Goal: Task Accomplishment & Management: Manage account settings

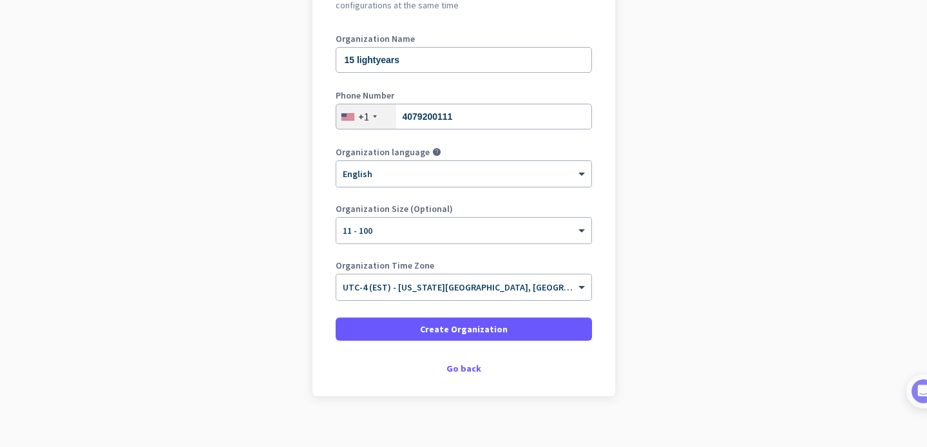
scroll to position [164, 0]
click at [414, 291] on span "UTC-4 (EST) - New York City, Brooklyn, Queens, Philadelphia" at bounding box center [567, 287] width 449 height 12
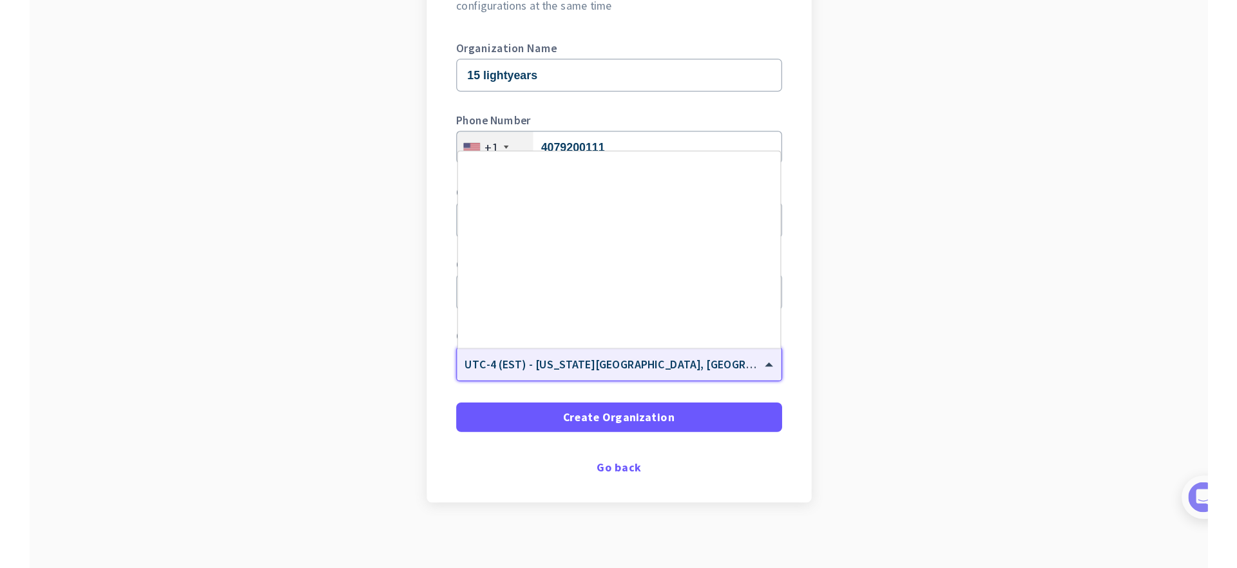
scroll to position [1489, 0]
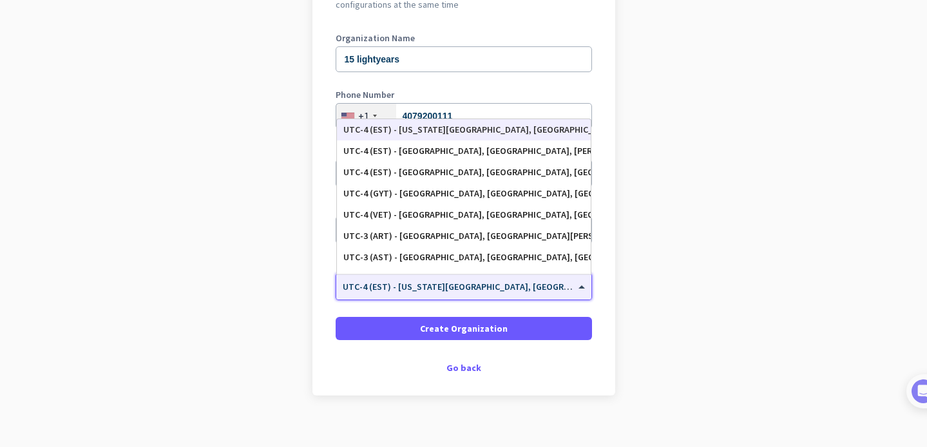
click at [464, 129] on div "UTC-4 (EST) - New York City, Brooklyn, Queens, Philadelphia" at bounding box center [463, 129] width 241 height 11
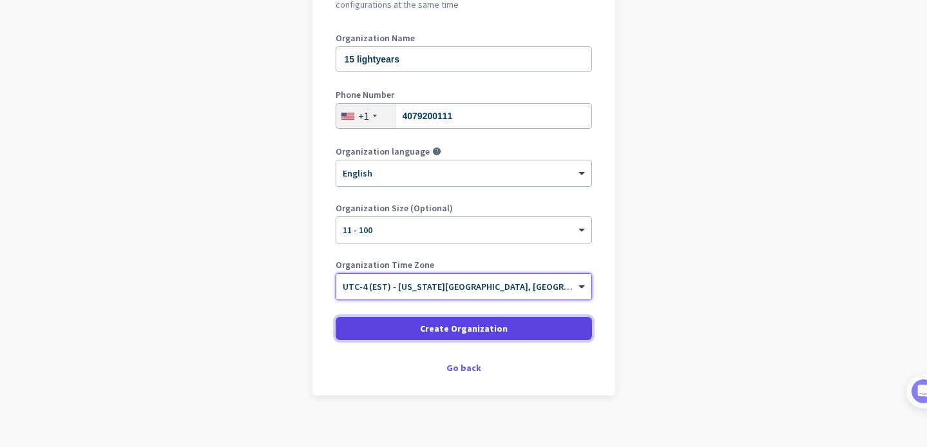
click at [458, 325] on span "Create Organization" at bounding box center [464, 328] width 88 height 13
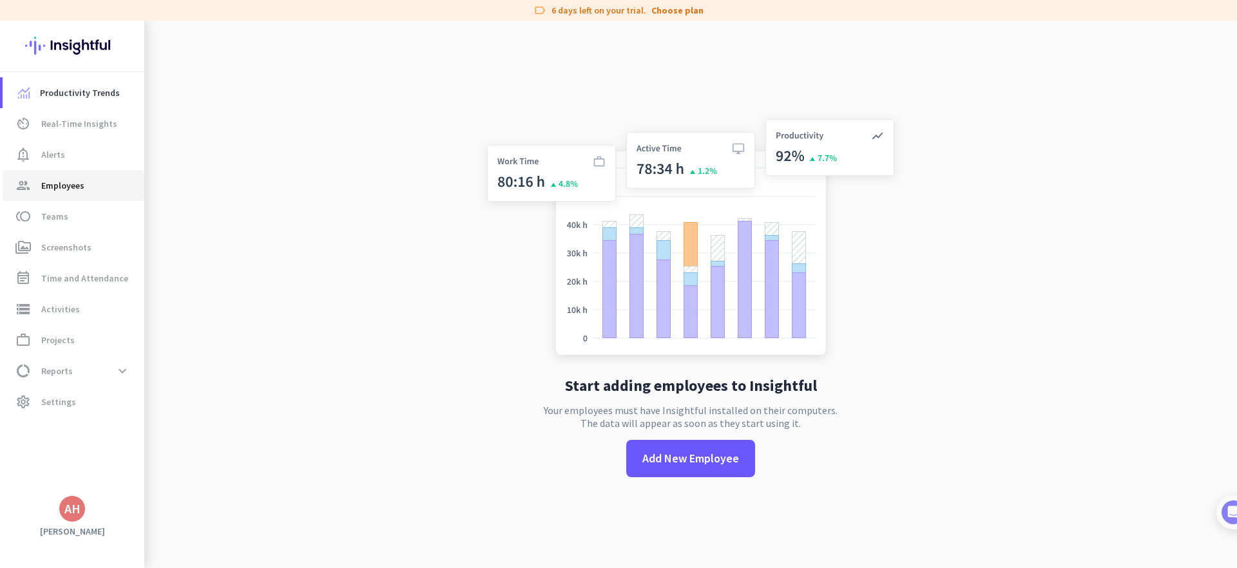
click at [56, 188] on span "Employees" at bounding box center [62, 185] width 43 height 15
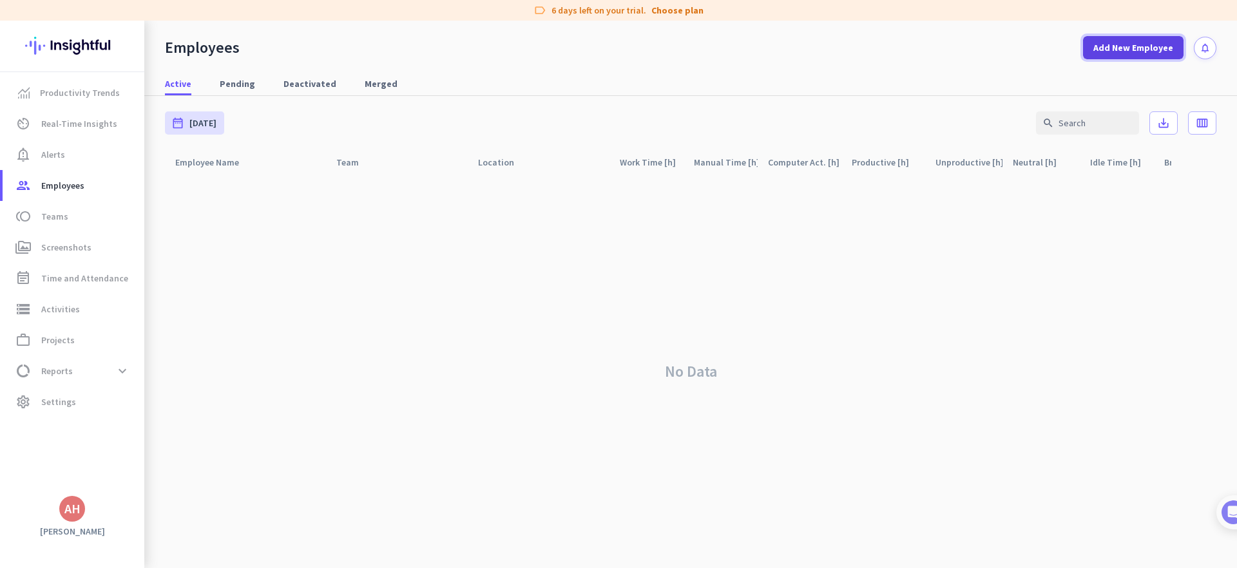
click at [927, 48] on span "Add New Employee" at bounding box center [1134, 47] width 80 height 13
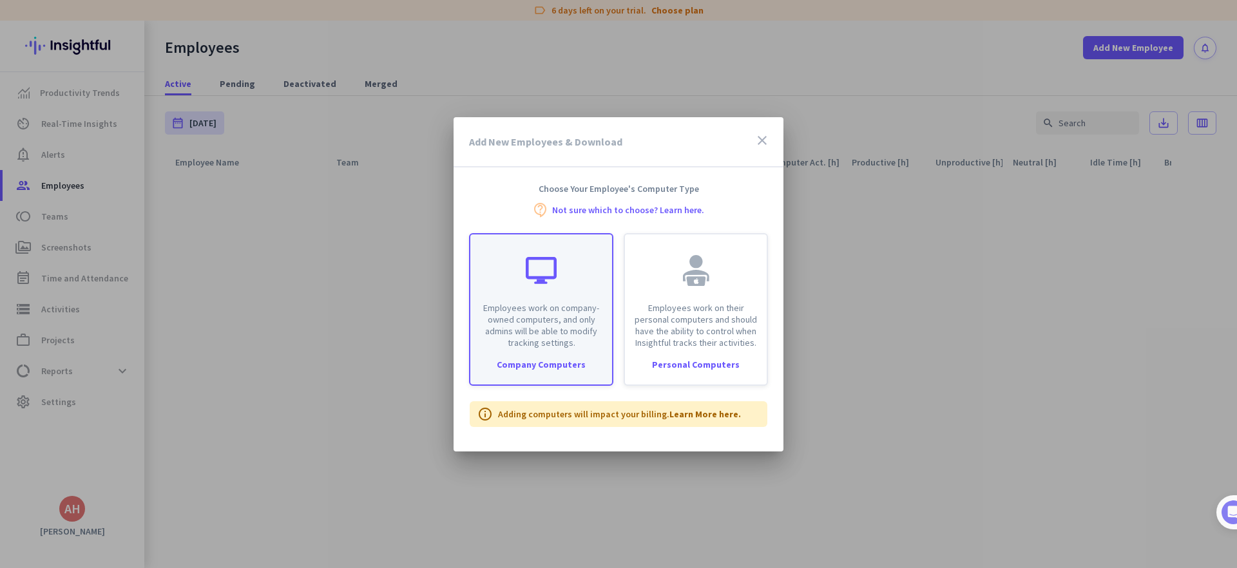
click at [558, 313] on p "Employees work on company-owned computers, and only admins will be able to modi…" at bounding box center [541, 325] width 126 height 46
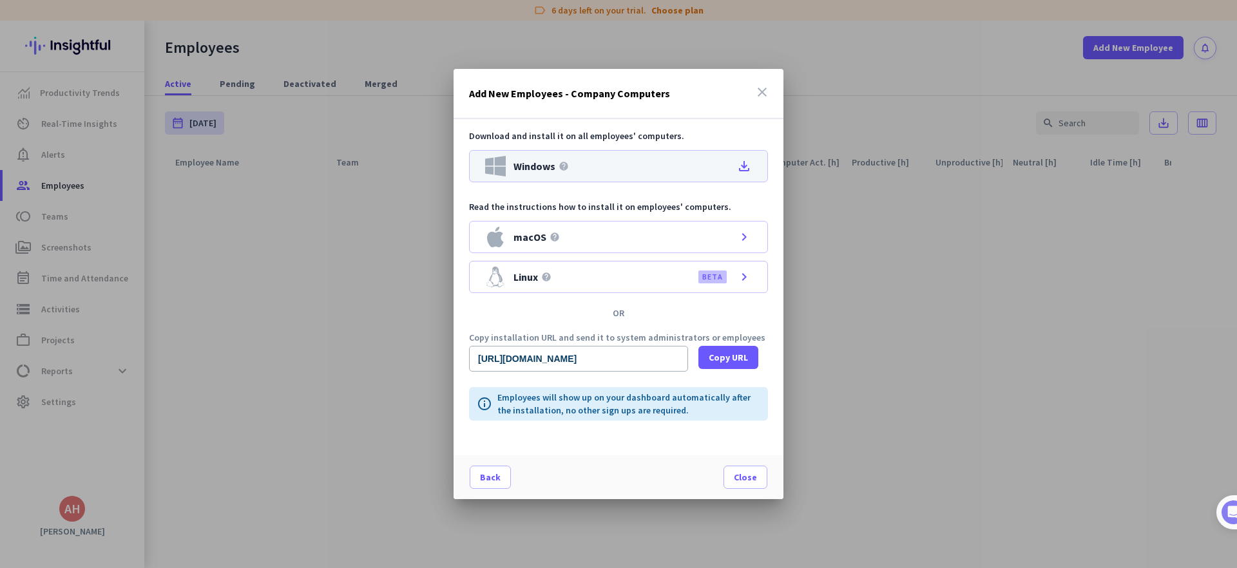
click at [595, 169] on div "Windows help file_download" at bounding box center [618, 166] width 299 height 32
